Goal: Information Seeking & Learning: Find specific fact

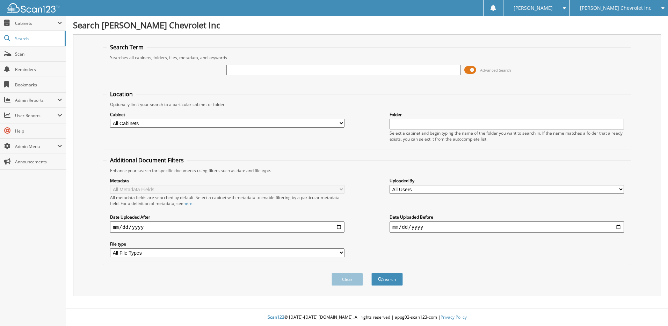
click at [268, 70] on input "text" at bounding box center [343, 70] width 234 height 10
type input "gmac1734"
click at [371, 272] on button "Search" at bounding box center [386, 278] width 31 height 13
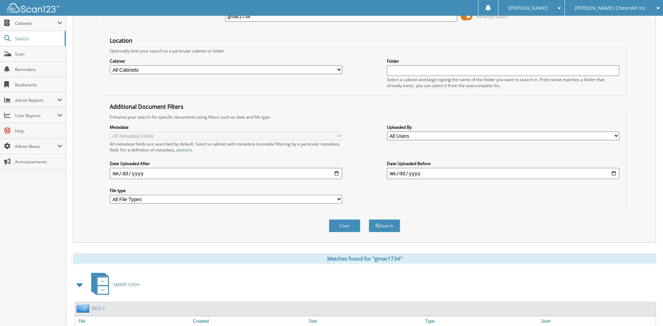
scroll to position [104, 0]
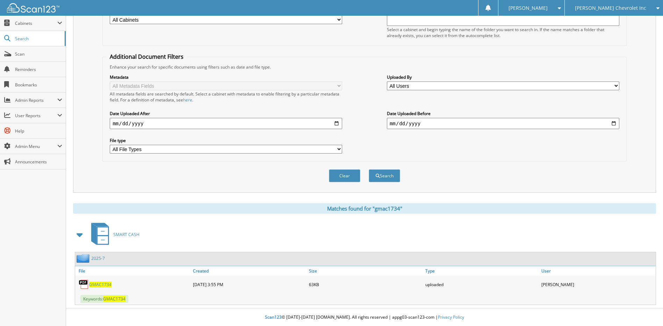
click at [97, 282] on span "GMAC1734" at bounding box center [100, 284] width 22 height 6
